Goal: Information Seeking & Learning: Learn about a topic

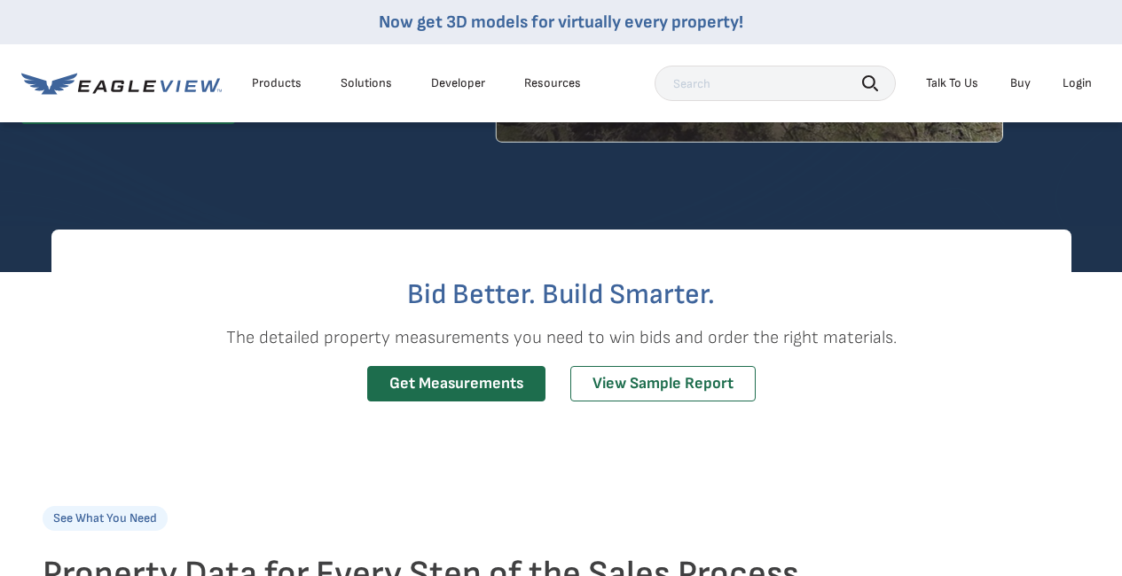
scroll to position [271, 7]
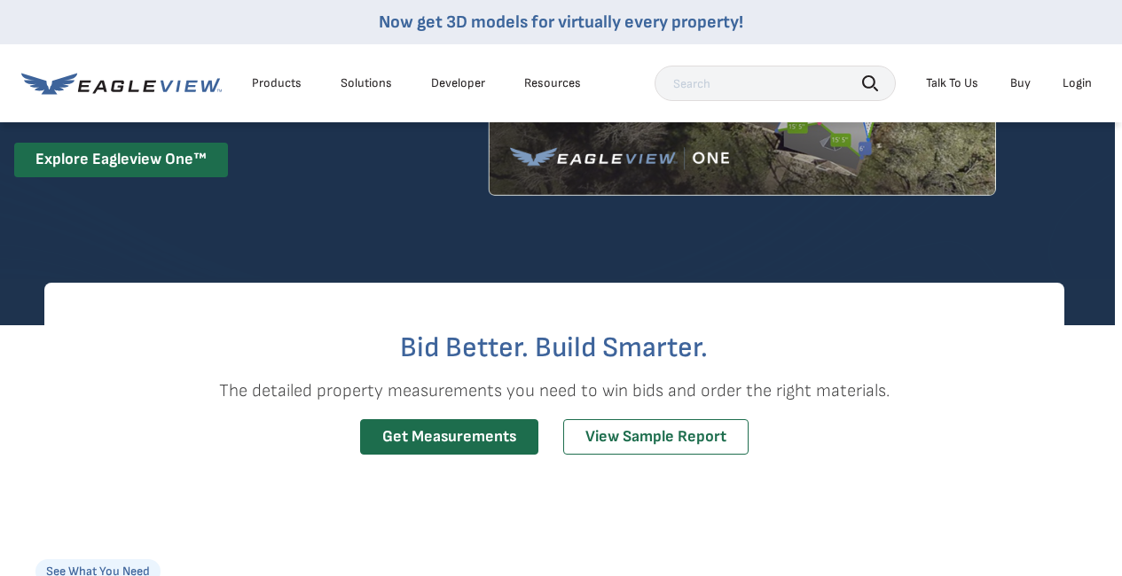
click at [288, 87] on div "Products" at bounding box center [277, 83] width 50 height 16
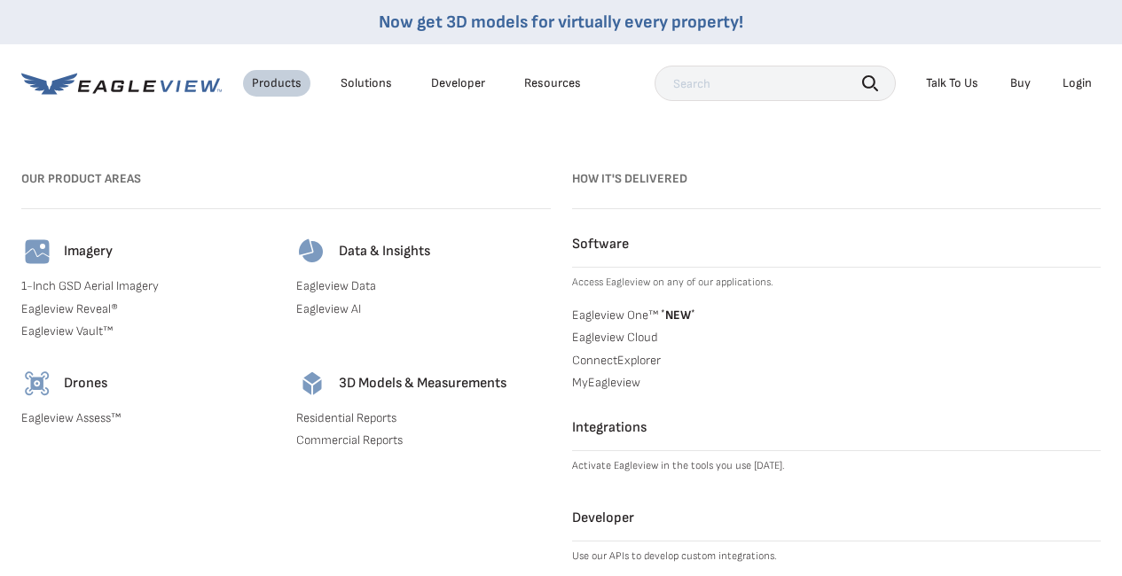
click at [83, 282] on link "1-Inch GSD Aerial Imagery" at bounding box center [148, 286] width 254 height 16
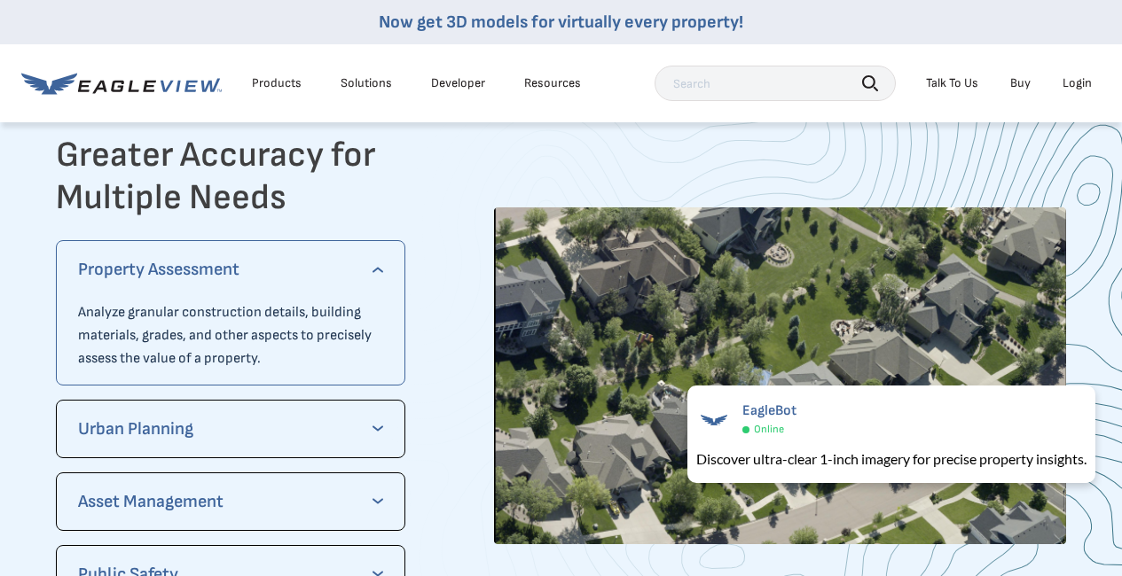
scroll to position [3597, 1]
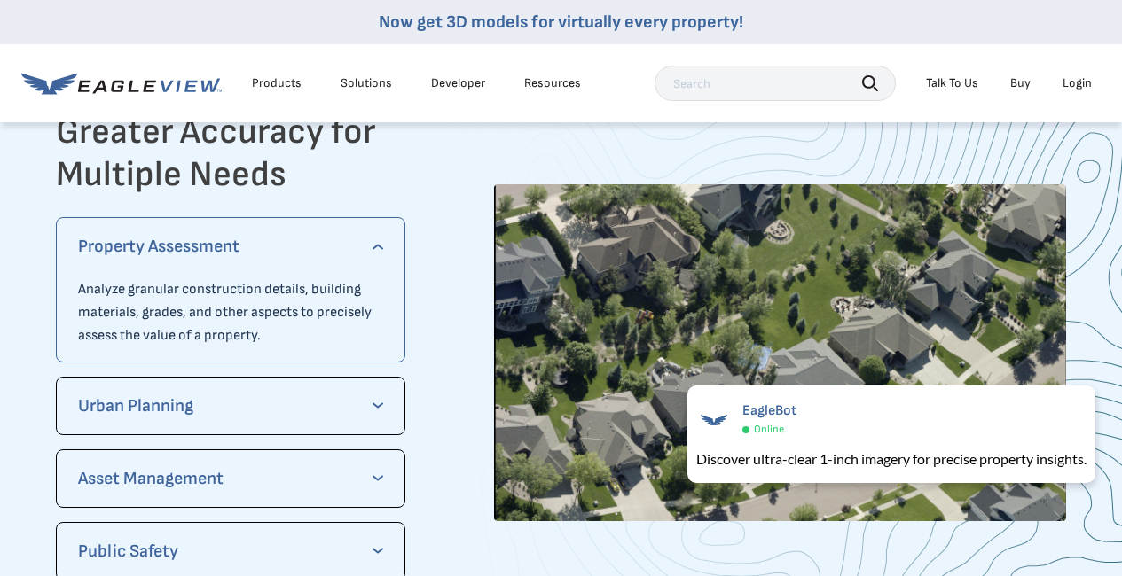
click at [360, 407] on p "Urban Planning" at bounding box center [231, 406] width 306 height 28
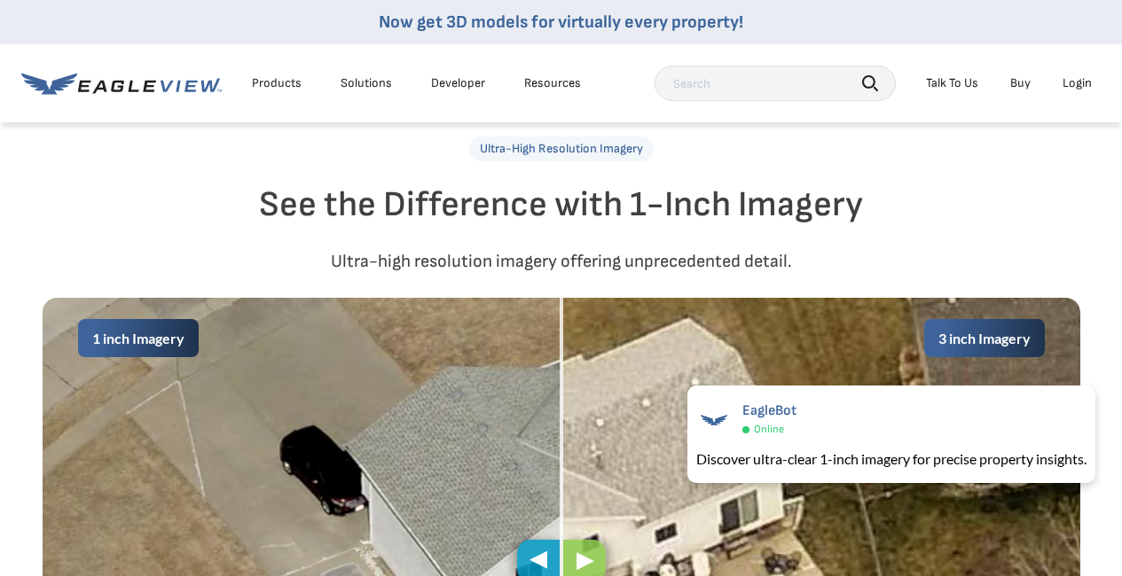
scroll to position [592, 0]
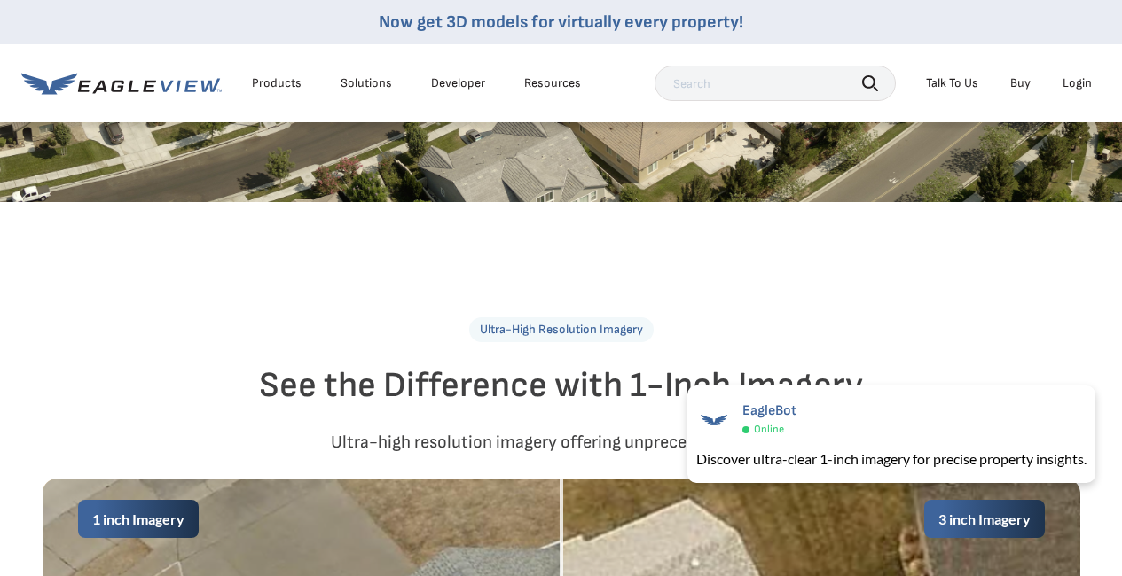
click at [286, 87] on div "Products" at bounding box center [277, 83] width 50 height 16
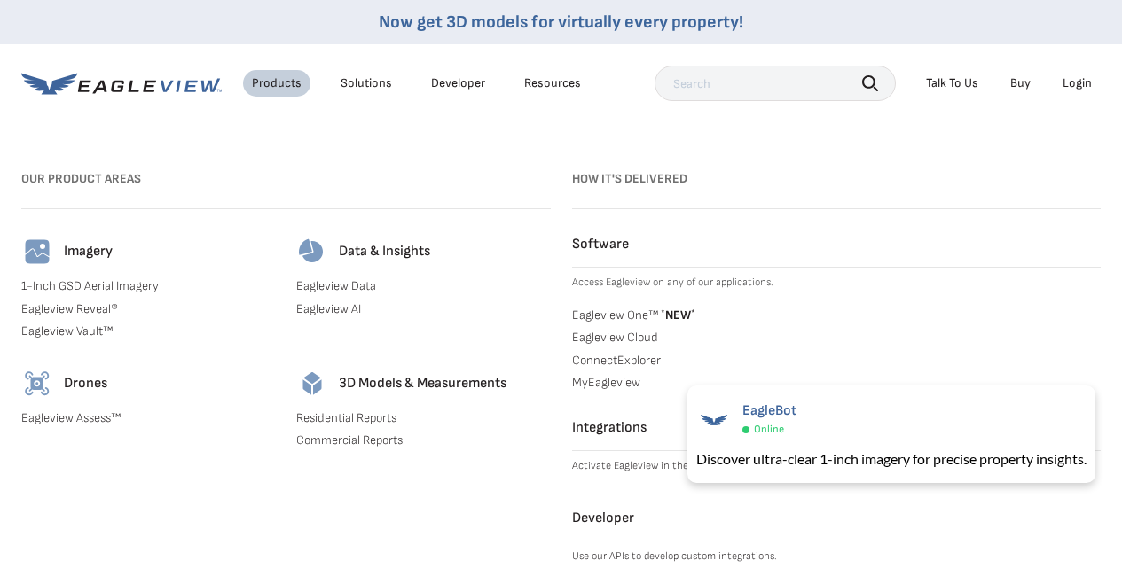
click at [364, 67] on div "Products Solutions Developer Resources" at bounding box center [305, 83] width 568 height 35
click at [363, 91] on li "Solutions" at bounding box center [366, 83] width 69 height 27
click at [364, 79] on div "Solutions" at bounding box center [366, 83] width 51 height 16
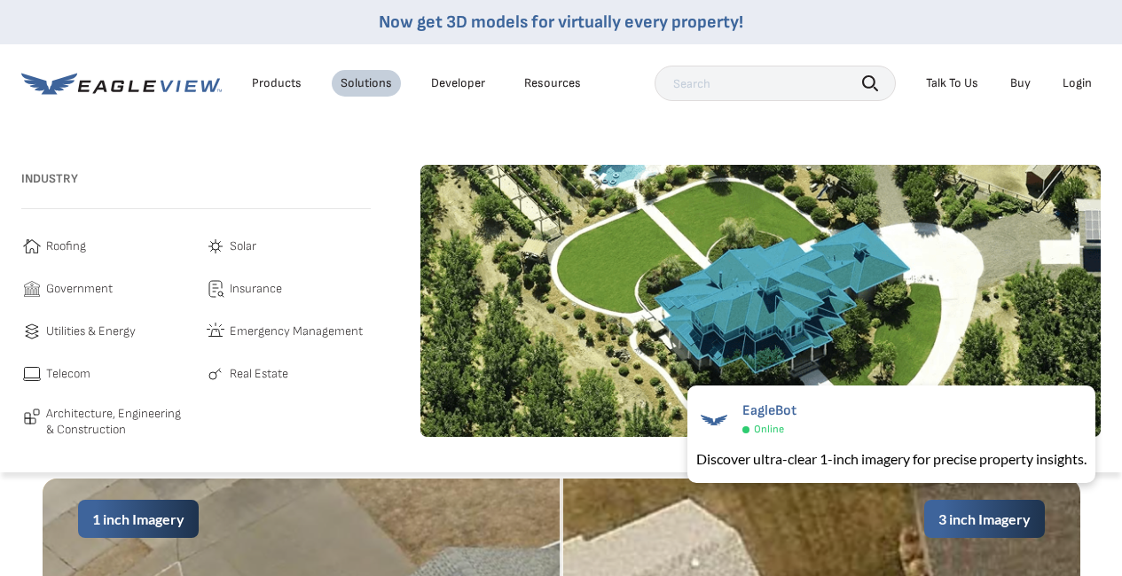
click at [76, 249] on span "Roofing" at bounding box center [66, 246] width 40 height 21
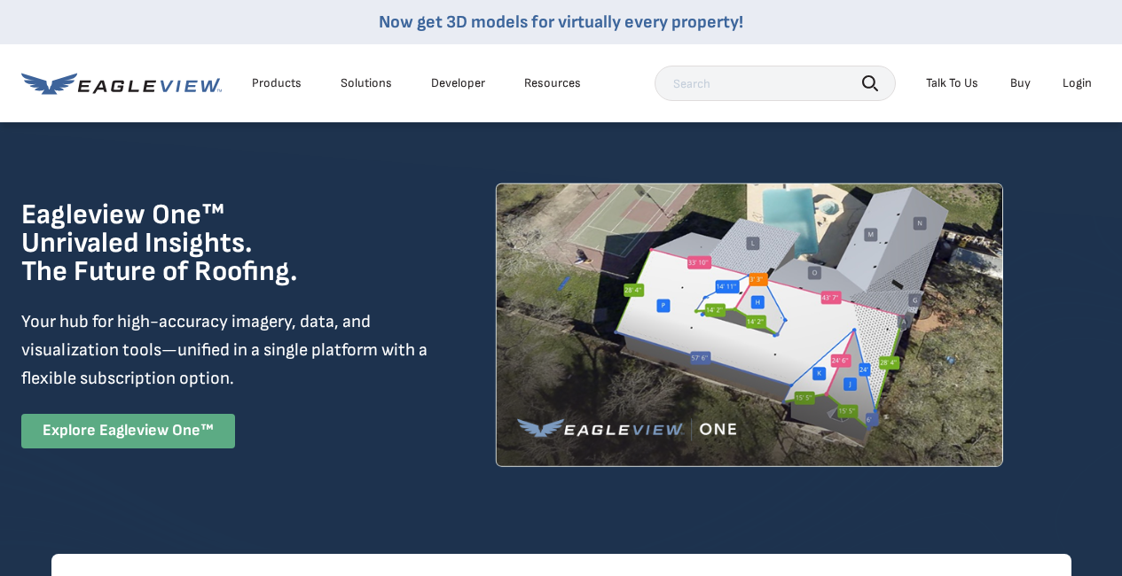
click at [189, 432] on link "Explore Eagleview One™" at bounding box center [128, 431] width 214 height 35
